Goal: Transaction & Acquisition: Purchase product/service

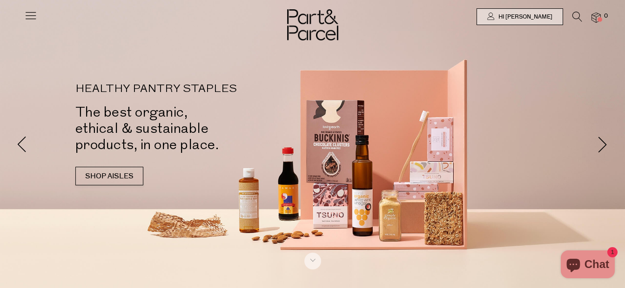
click at [574, 15] on icon at bounding box center [577, 17] width 10 height 10
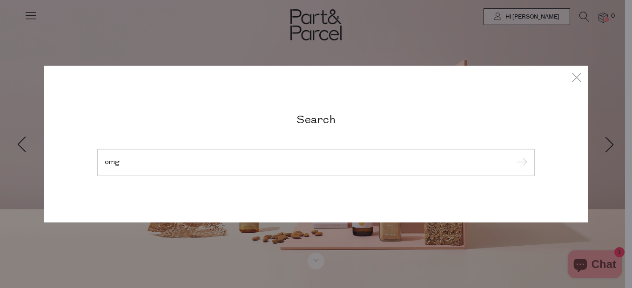
type input "omg"
click at [513, 156] on input "submit" at bounding box center [520, 163] width 14 height 14
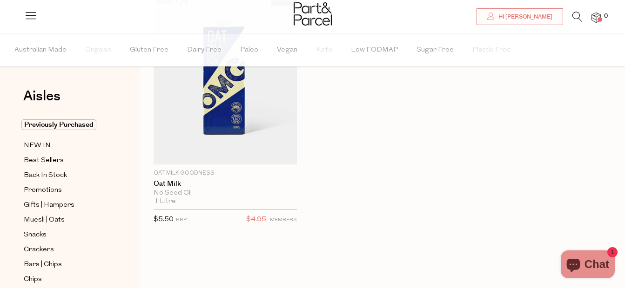
scroll to position [109, 0]
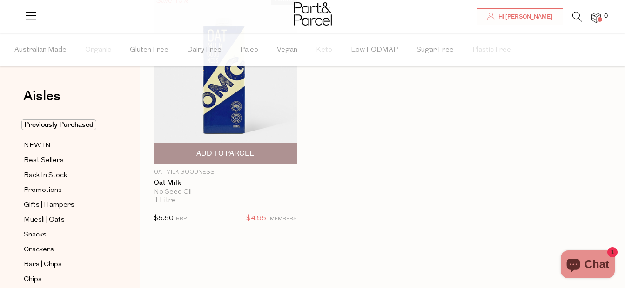
click at [235, 154] on span "Add To Parcel" at bounding box center [225, 154] width 58 height 10
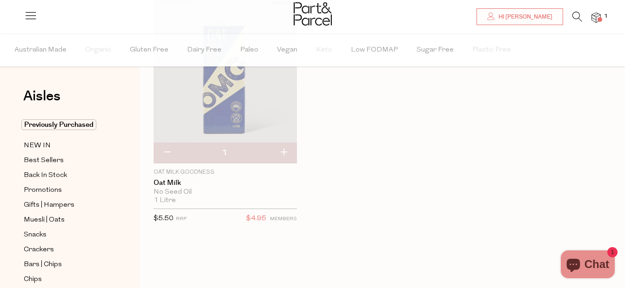
click at [283, 157] on button "button" at bounding box center [283, 153] width 27 height 20
type input "2"
click at [282, 157] on button "button" at bounding box center [283, 153] width 27 height 20
type input "3"
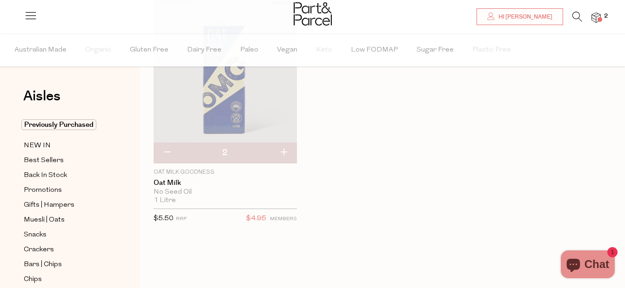
type input "3"
click at [282, 157] on button "button" at bounding box center [283, 153] width 27 height 20
type input "4"
click at [282, 157] on button "button" at bounding box center [283, 153] width 27 height 20
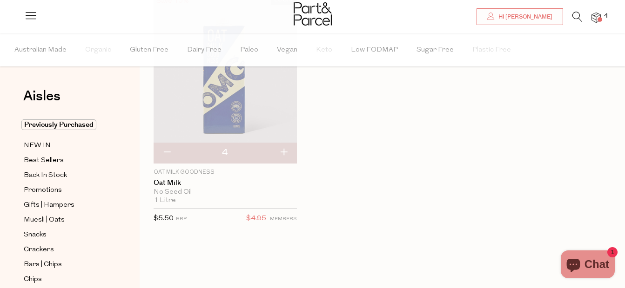
type input "5"
click at [282, 157] on button "button" at bounding box center [283, 153] width 27 height 20
type input "6"
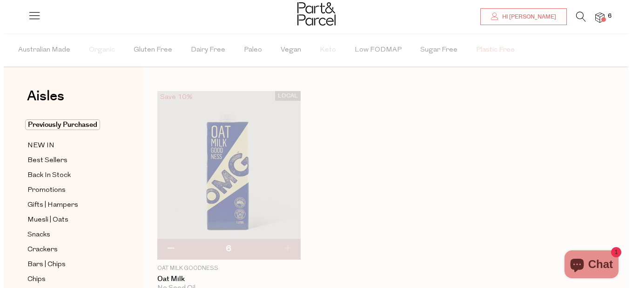
scroll to position [9, 0]
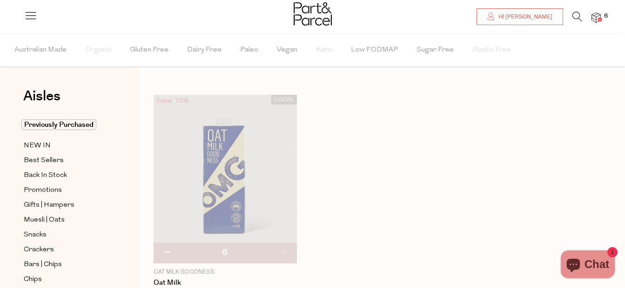
click at [575, 17] on icon at bounding box center [577, 17] width 10 height 10
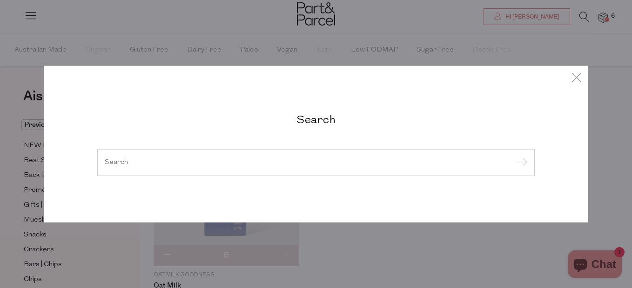
click at [513, 156] on input "submit" at bounding box center [520, 163] width 14 height 14
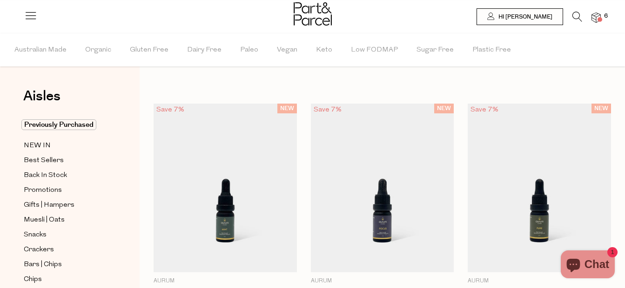
click at [575, 17] on icon at bounding box center [577, 17] width 10 height 10
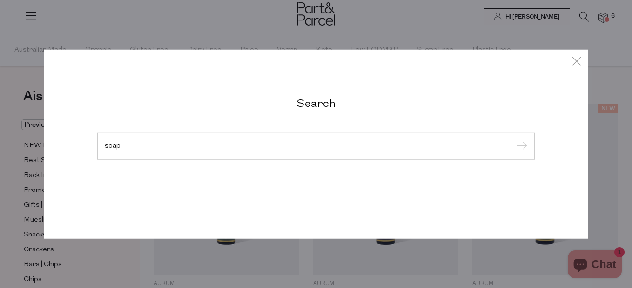
type input "soap"
click at [513, 140] on input "submit" at bounding box center [520, 147] width 14 height 14
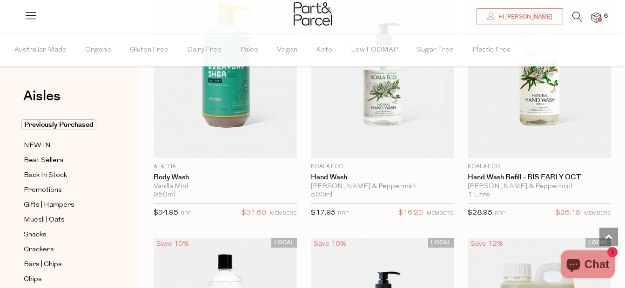
scroll to position [1369, 0]
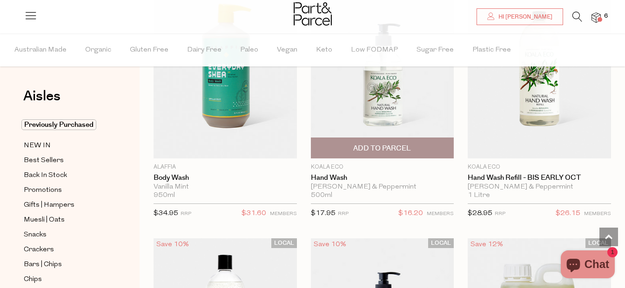
click at [379, 144] on span "Add To Parcel" at bounding box center [382, 149] width 58 height 10
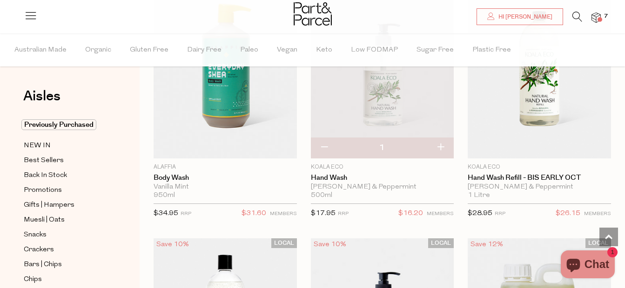
click at [576, 18] on icon at bounding box center [577, 17] width 10 height 10
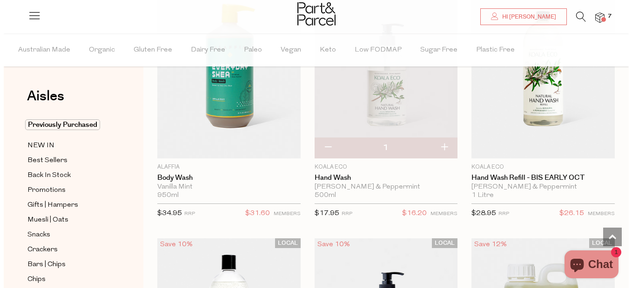
scroll to position [1383, 0]
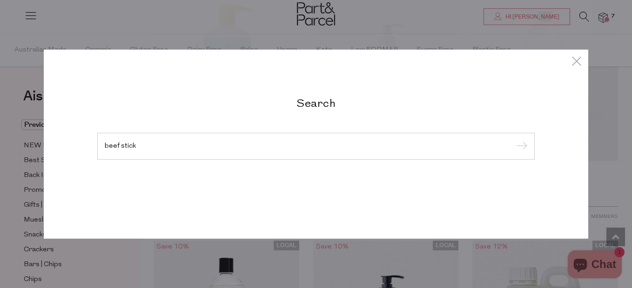
type input "beef stick"
click at [513, 140] on input "submit" at bounding box center [520, 147] width 14 height 14
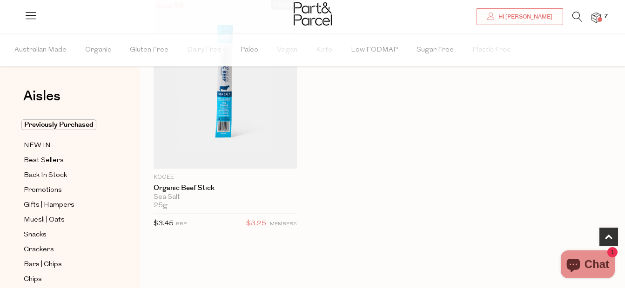
scroll to position [367, 0]
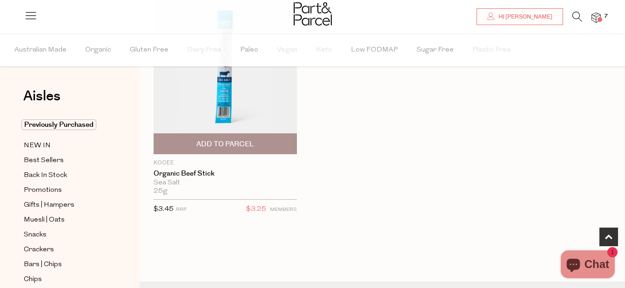
click at [228, 141] on span "Add To Parcel" at bounding box center [225, 145] width 58 height 10
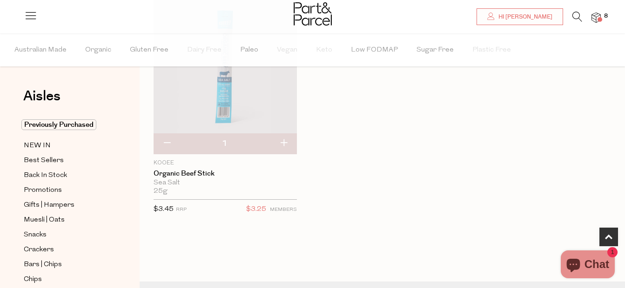
click at [281, 145] on button "button" at bounding box center [283, 144] width 27 height 20
type input "2"
click at [281, 145] on button "button" at bounding box center [283, 144] width 27 height 20
type input "3"
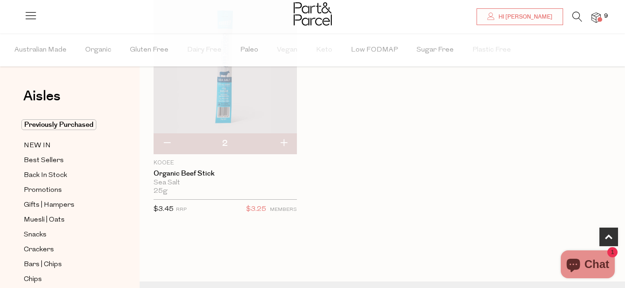
type input "3"
click at [281, 145] on button "button" at bounding box center [283, 144] width 27 height 20
type input "4"
click at [576, 18] on icon at bounding box center [577, 17] width 10 height 10
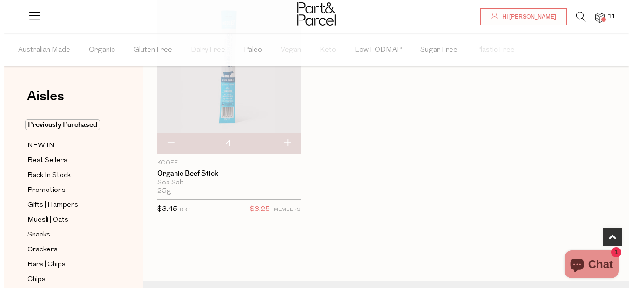
scroll to position [370, 0]
